Goal: Find specific page/section: Find specific page/section

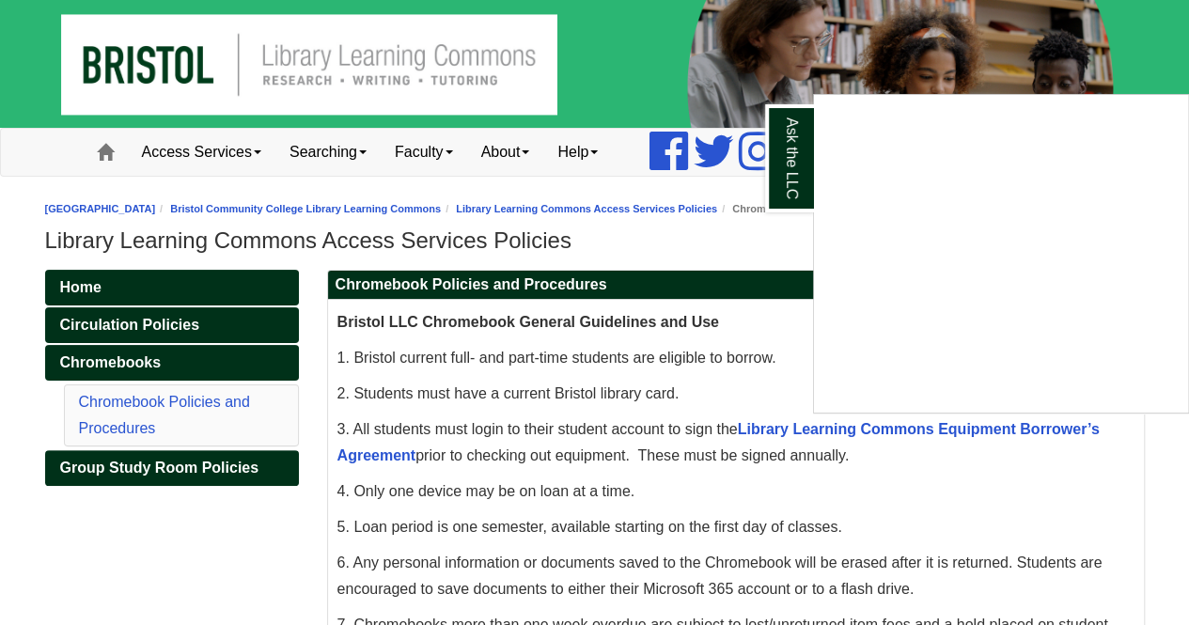
click at [242, 153] on div "Ask the LLC" at bounding box center [594, 312] width 1189 height 625
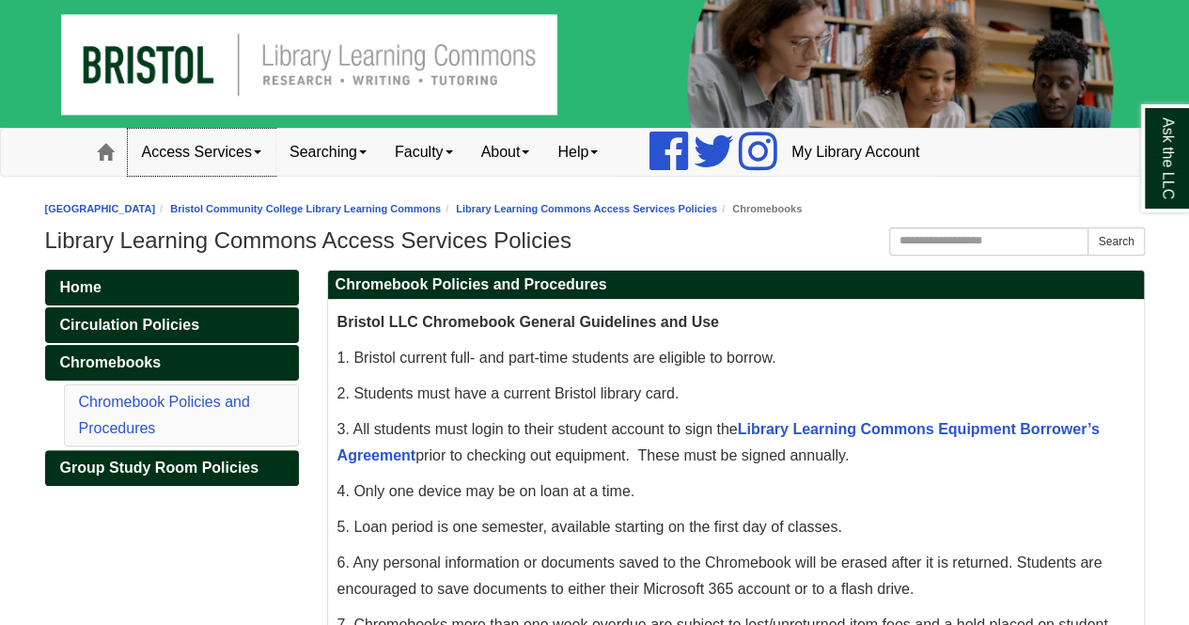
click at [256, 152] on link "Access Services" at bounding box center [202, 152] width 148 height 47
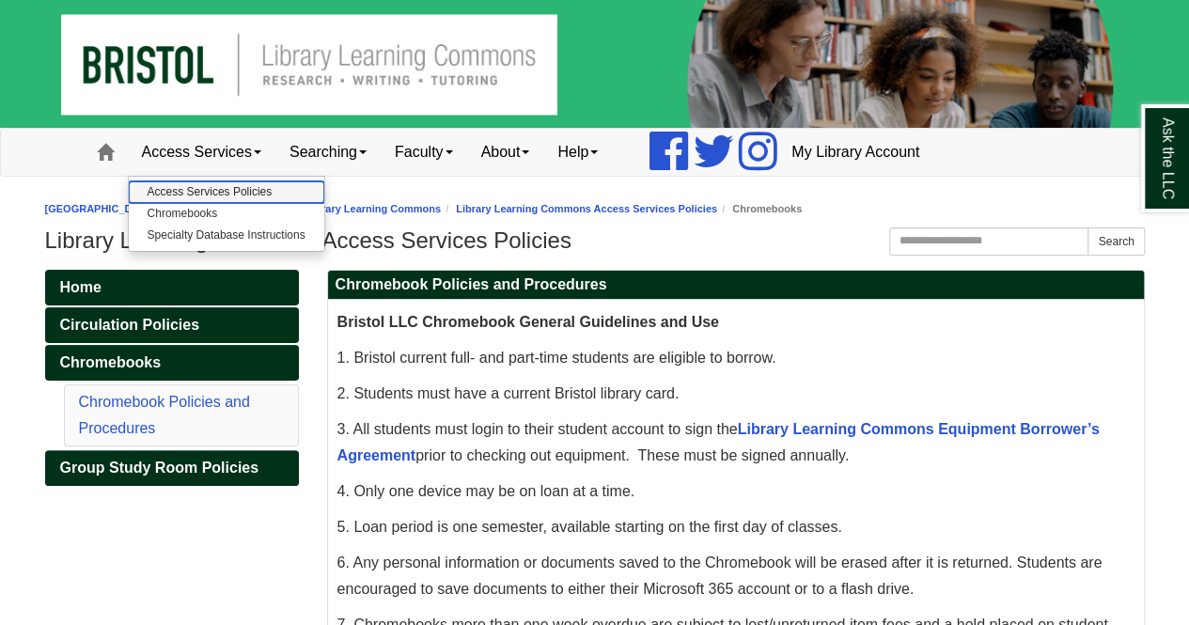
click at [269, 185] on link "Access Services Policies" at bounding box center [227, 192] width 196 height 22
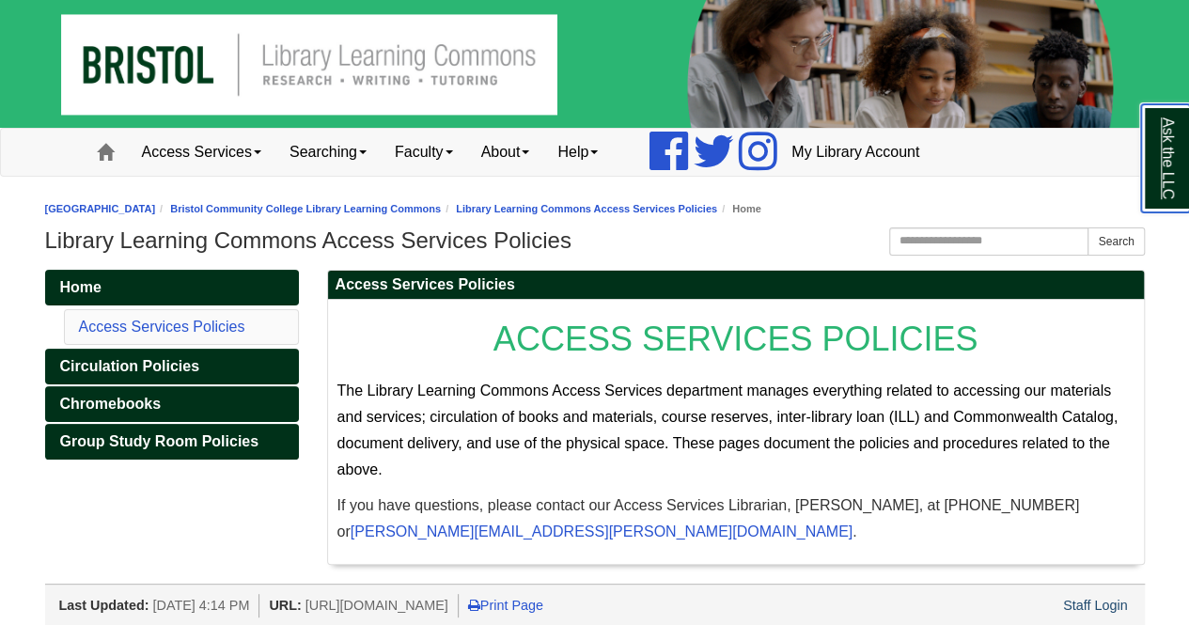
scroll to position [5, 0]
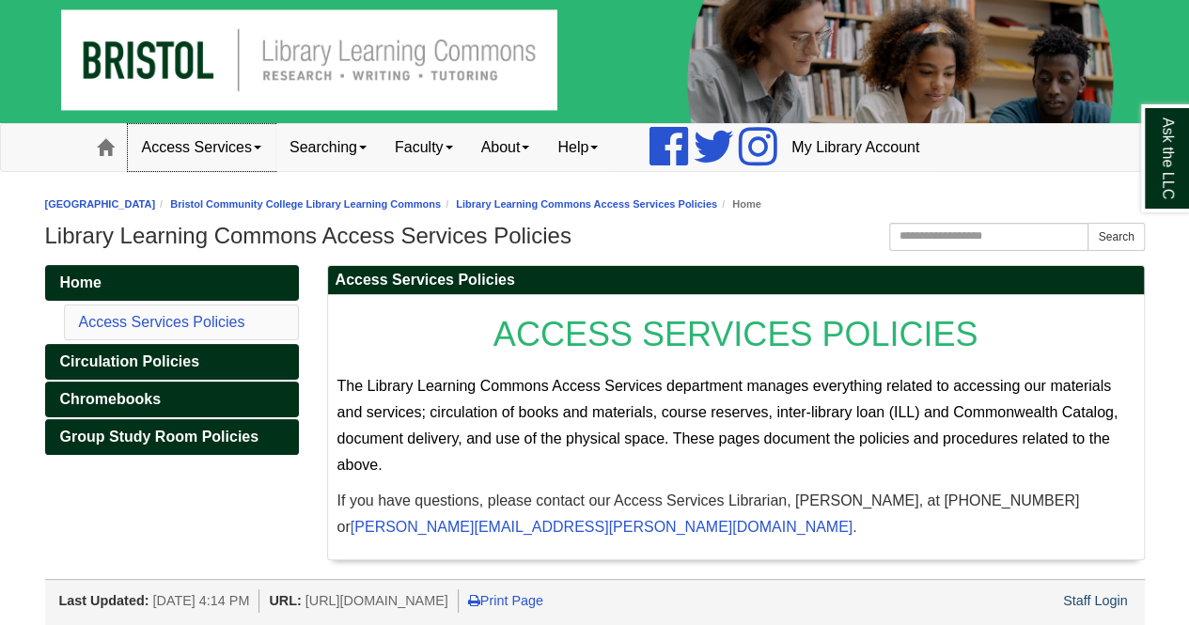
click at [248, 140] on link "Access Services" at bounding box center [202, 147] width 148 height 47
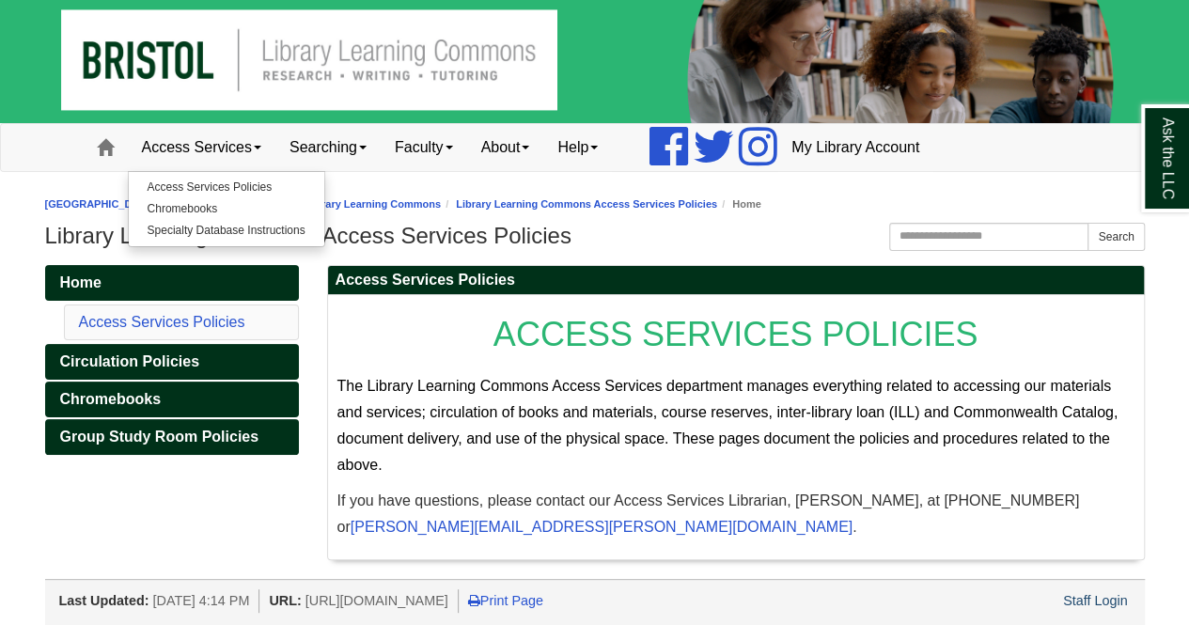
click at [276, 521] on div "Home Access Services Policies Circulation Policies Chromebooks Group Study Room…" at bounding box center [595, 422] width 1128 height 314
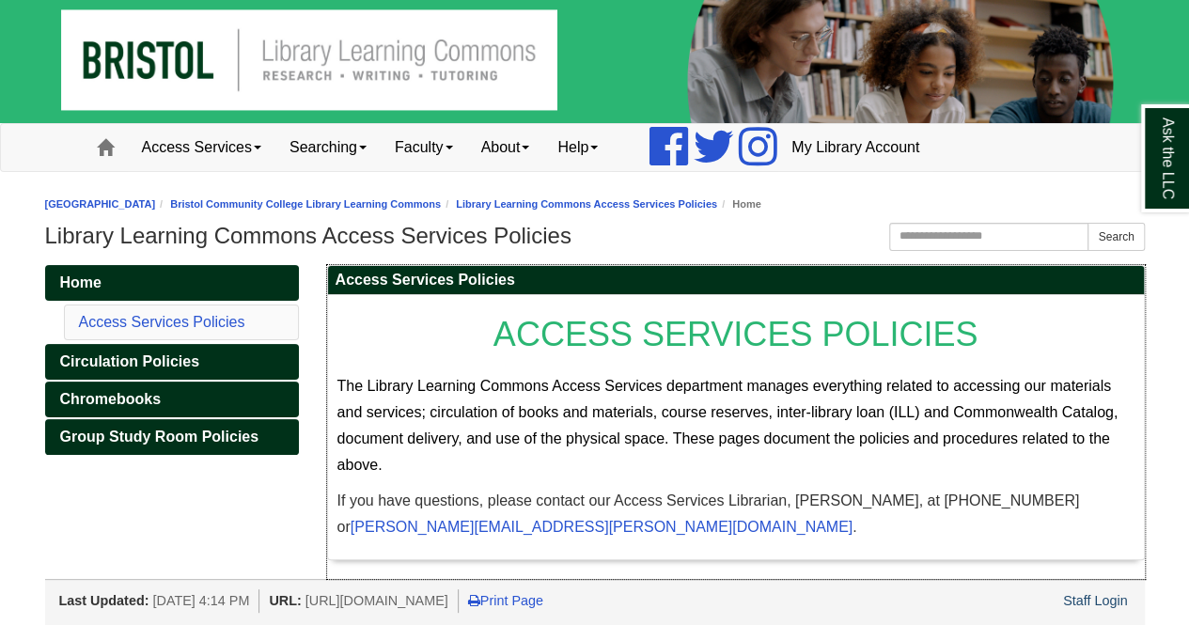
click at [489, 337] on p "ACCESS SERVICES POLICIES" at bounding box center [735, 334] width 797 height 59
click at [214, 130] on link "Access Services" at bounding box center [202, 147] width 148 height 47
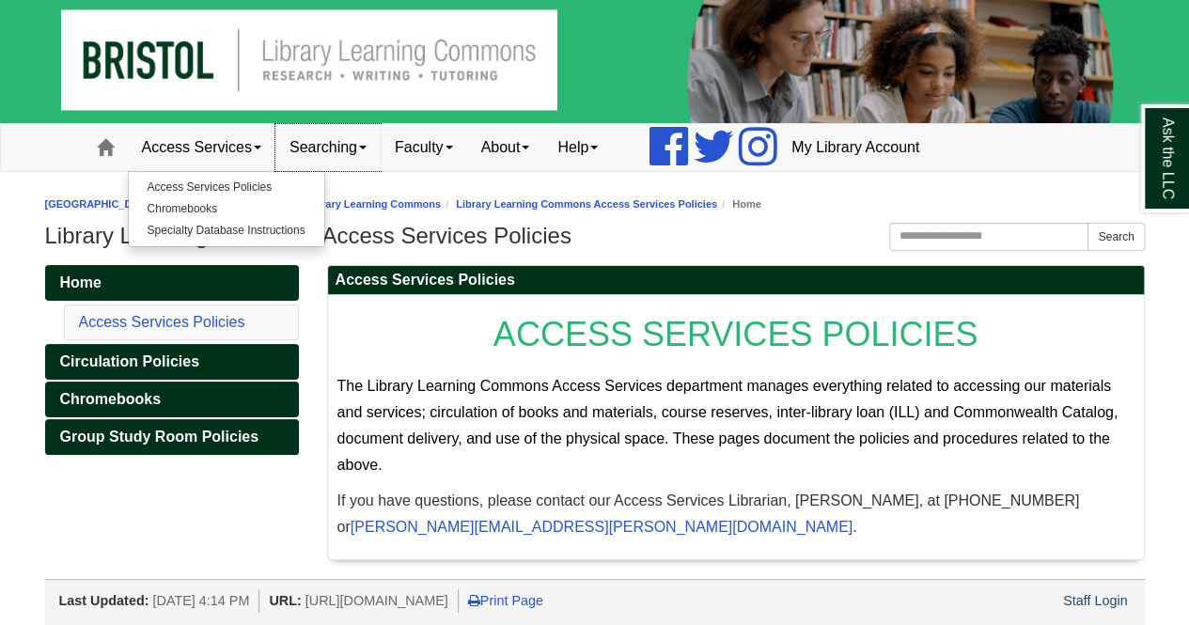
click at [344, 152] on link "Searching" at bounding box center [327, 147] width 105 height 47
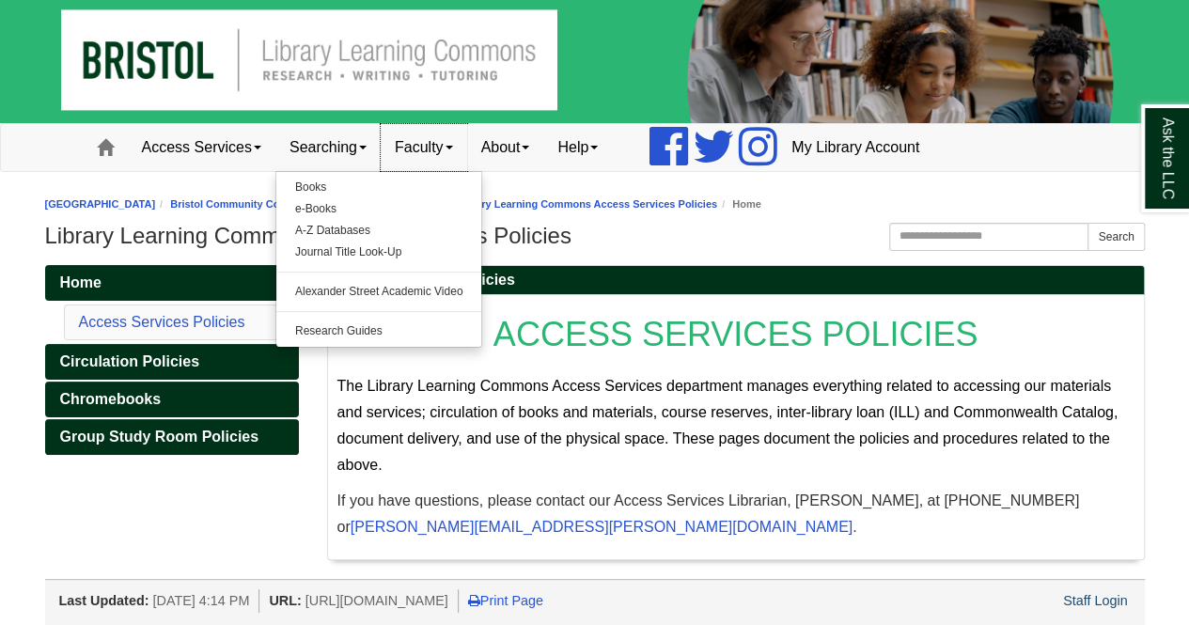
click at [442, 146] on link "Faculty" at bounding box center [424, 147] width 86 height 47
